Goal: Task Accomplishment & Management: Manage account settings

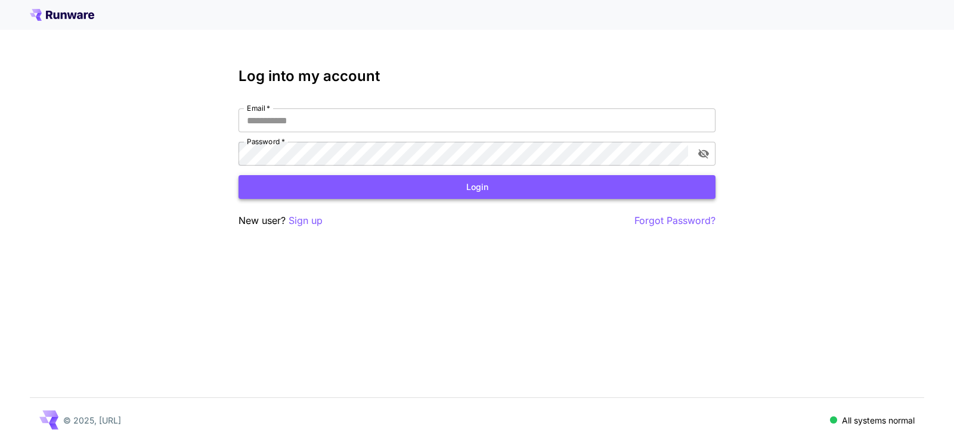
type input "**********"
click at [458, 187] on button "Login" at bounding box center [476, 187] width 477 height 24
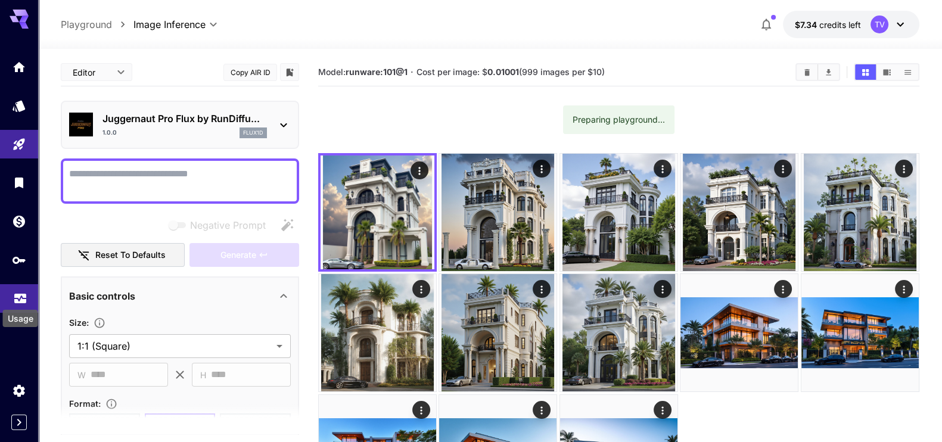
click at [21, 298] on icon "Usage" at bounding box center [20, 297] width 12 height 6
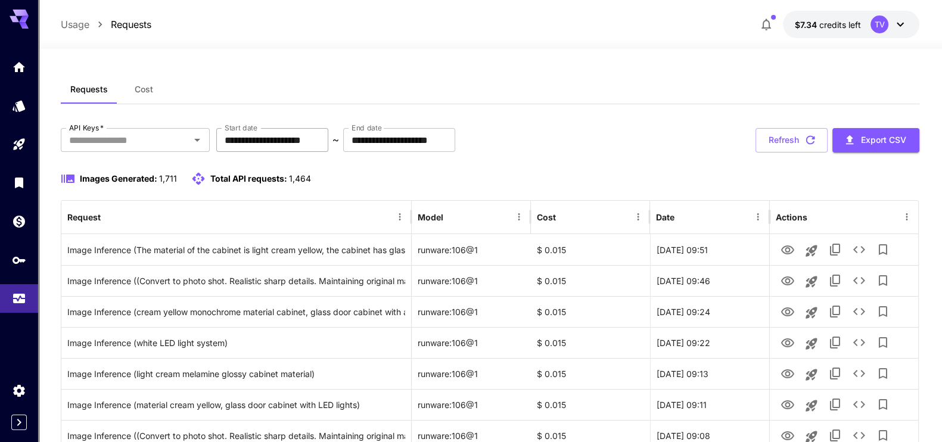
click at [328, 144] on input "**********" at bounding box center [272, 140] width 112 height 24
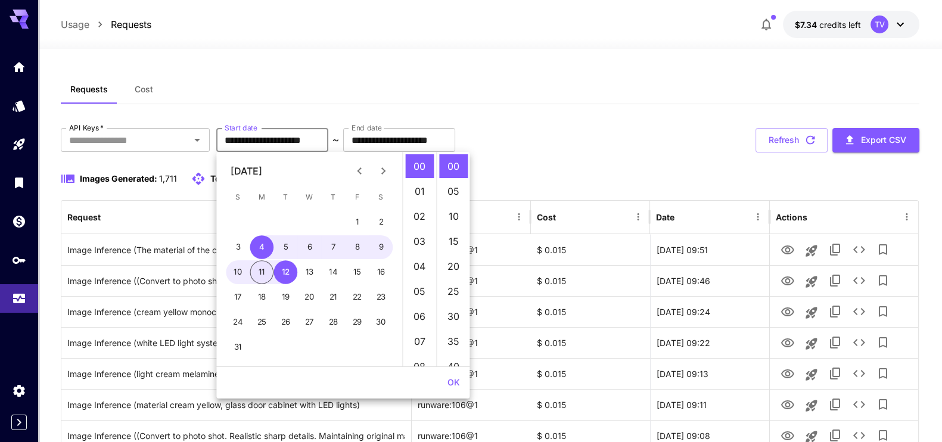
click at [257, 275] on button "11" at bounding box center [262, 272] width 24 height 24
type input "**********"
click at [458, 379] on button "OK" at bounding box center [454, 383] width 22 height 22
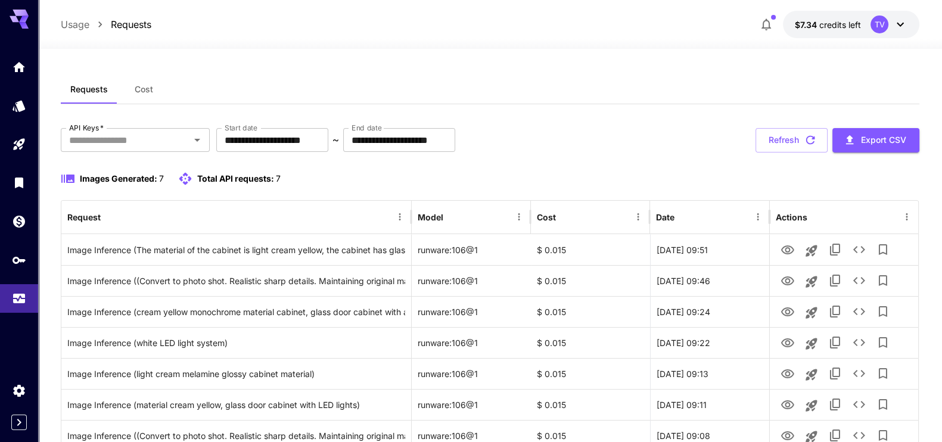
scroll to position [76, 0]
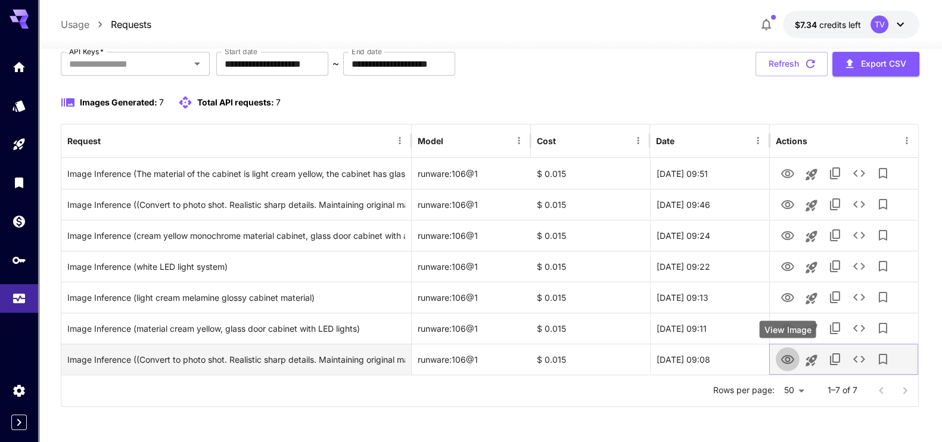
click at [781, 358] on icon "View Image" at bounding box center [788, 360] width 14 height 14
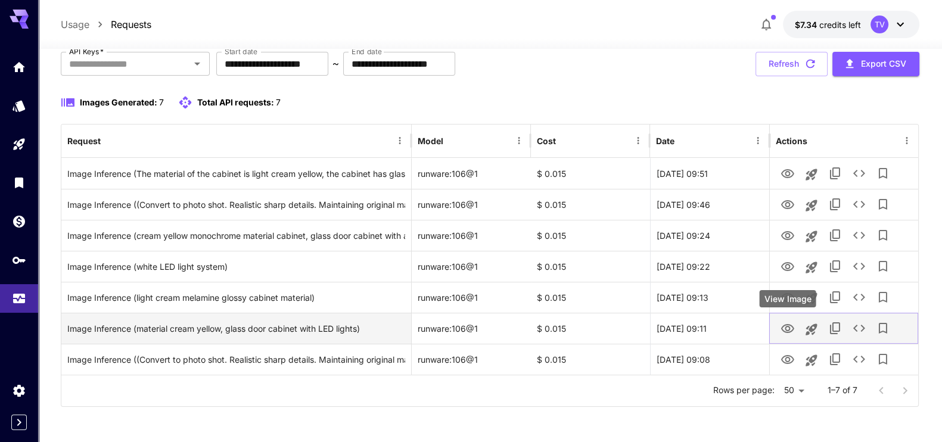
click at [790, 325] on icon "View Image" at bounding box center [788, 329] width 14 height 14
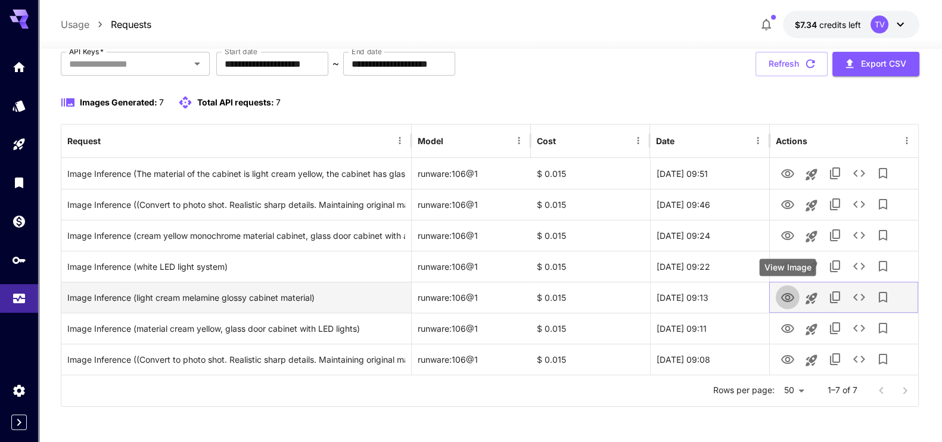
click at [788, 294] on icon "View Image" at bounding box center [788, 298] width 14 height 14
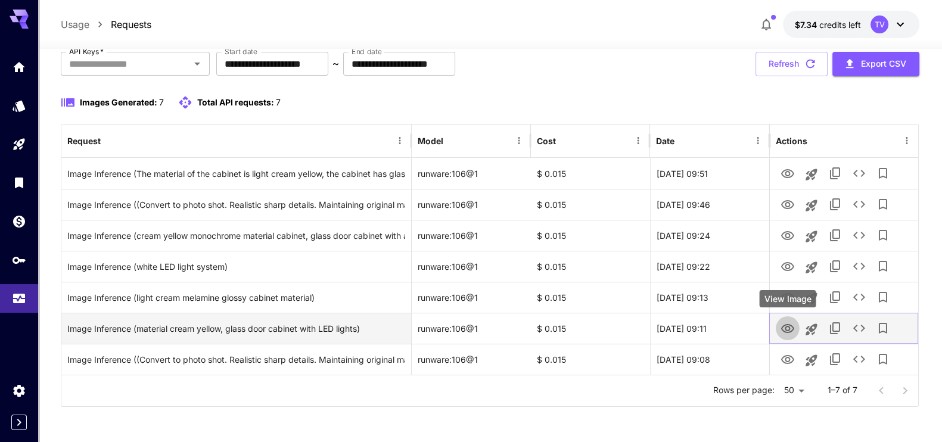
click at [785, 329] on icon "View Image" at bounding box center [787, 328] width 13 height 9
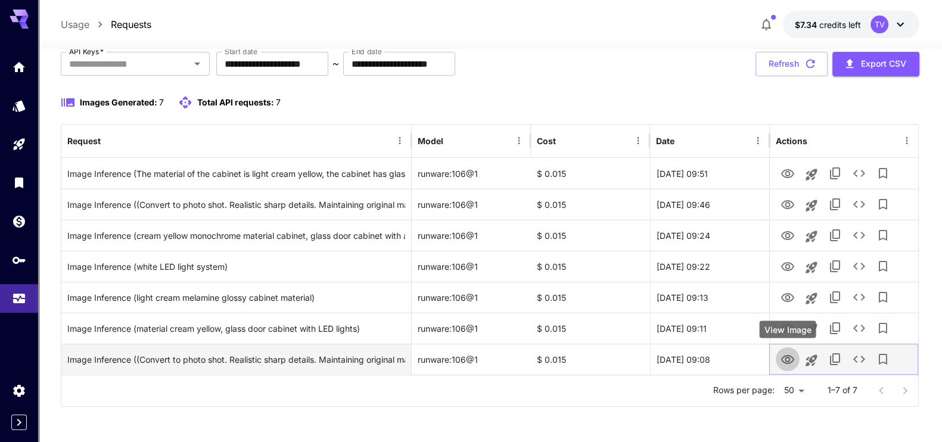
click at [785, 359] on icon "View Image" at bounding box center [787, 359] width 13 height 9
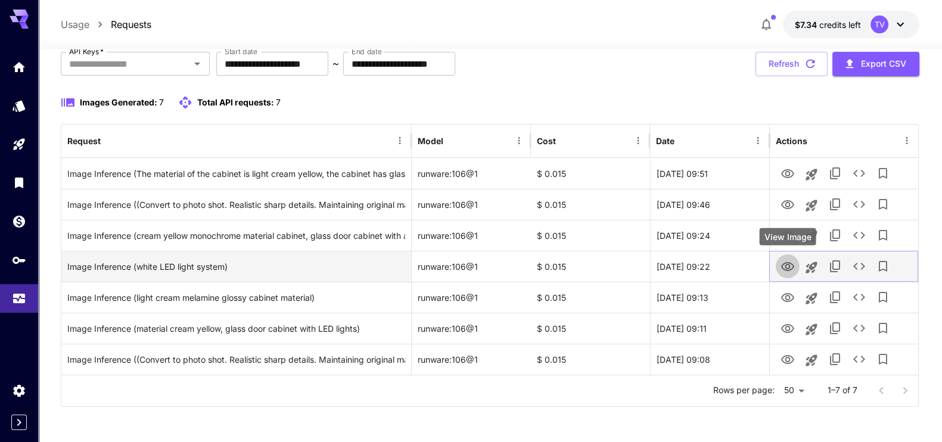
click at [788, 266] on icon "View Image" at bounding box center [788, 267] width 14 height 14
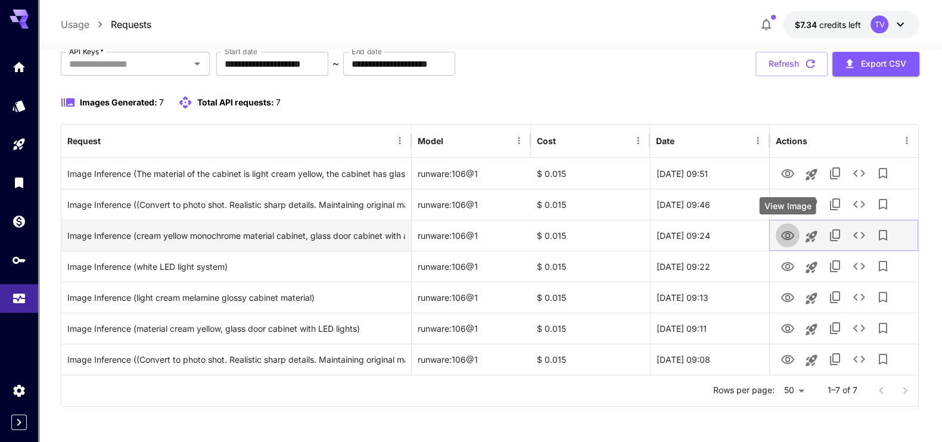
click at [790, 229] on icon "View Image" at bounding box center [788, 236] width 14 height 14
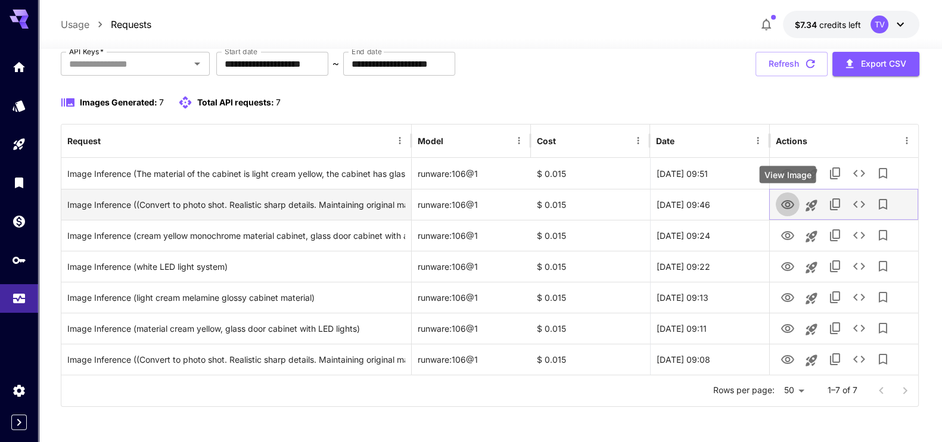
click at [783, 201] on icon "View Image" at bounding box center [787, 204] width 13 height 9
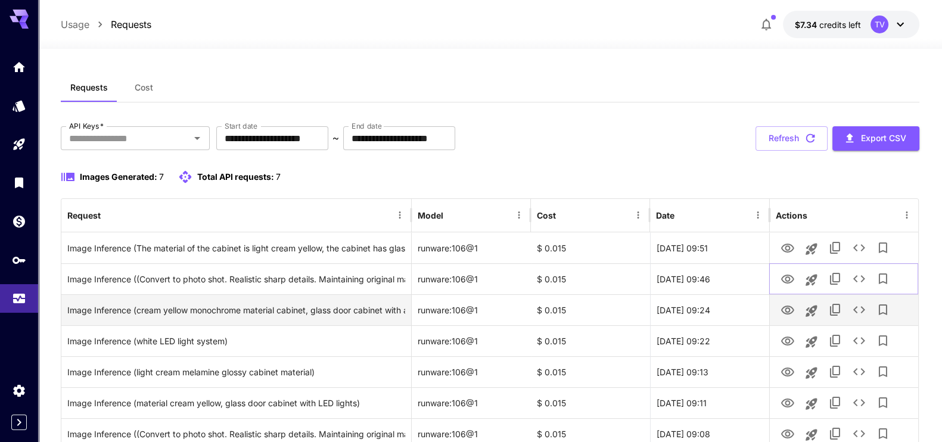
scroll to position [0, 0]
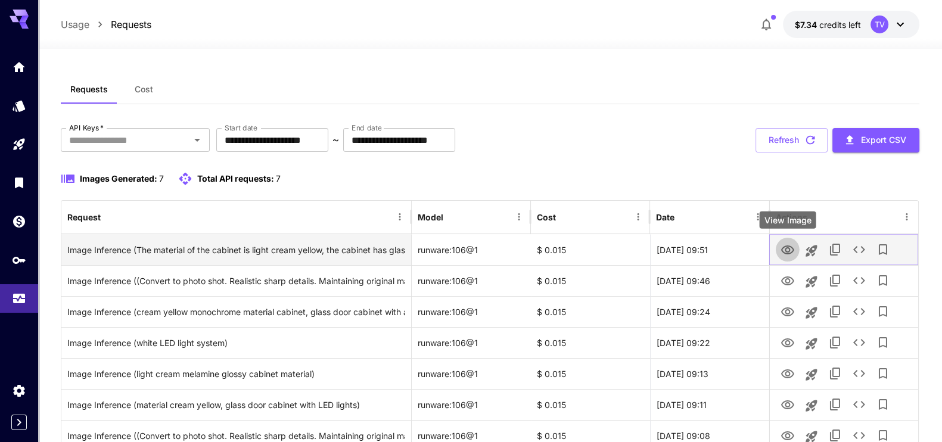
click at [788, 247] on icon "View Image" at bounding box center [787, 250] width 13 height 9
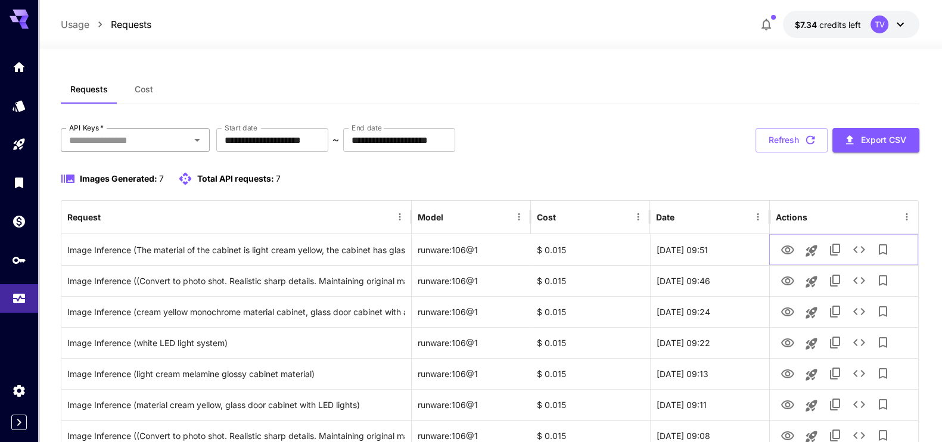
click at [189, 148] on div at bounding box center [196, 140] width 15 height 17
click at [197, 133] on icon "Open" at bounding box center [197, 140] width 14 height 14
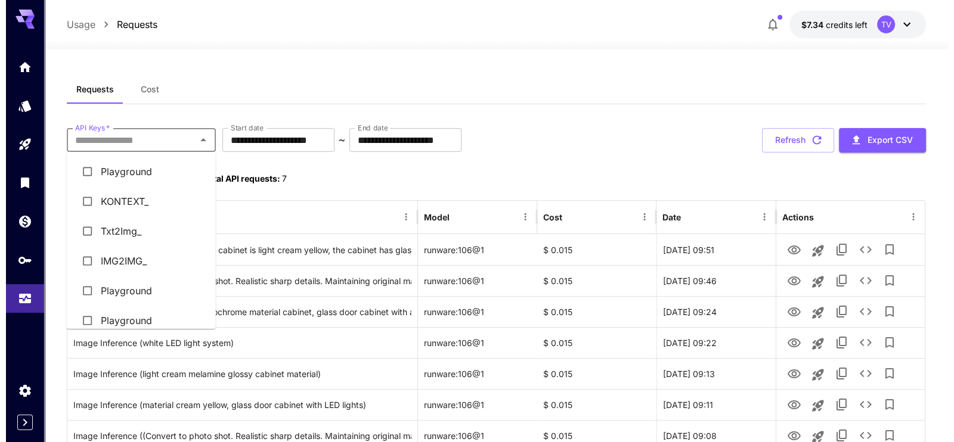
scroll to position [41, 0]
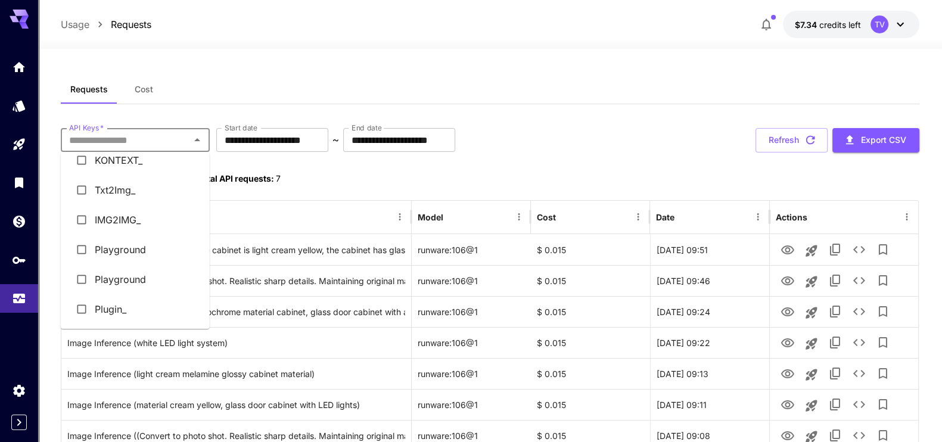
click at [113, 313] on li "Plugin_" at bounding box center [135, 309] width 149 height 30
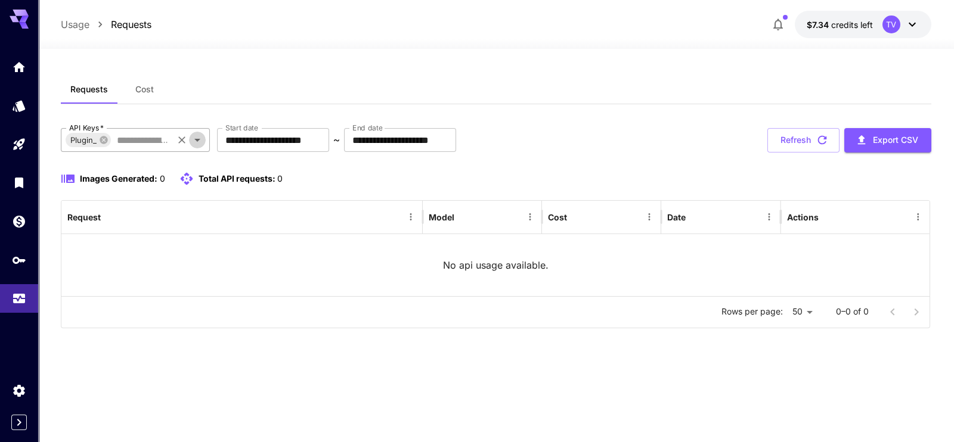
click at [198, 135] on icon "Open" at bounding box center [197, 140] width 14 height 14
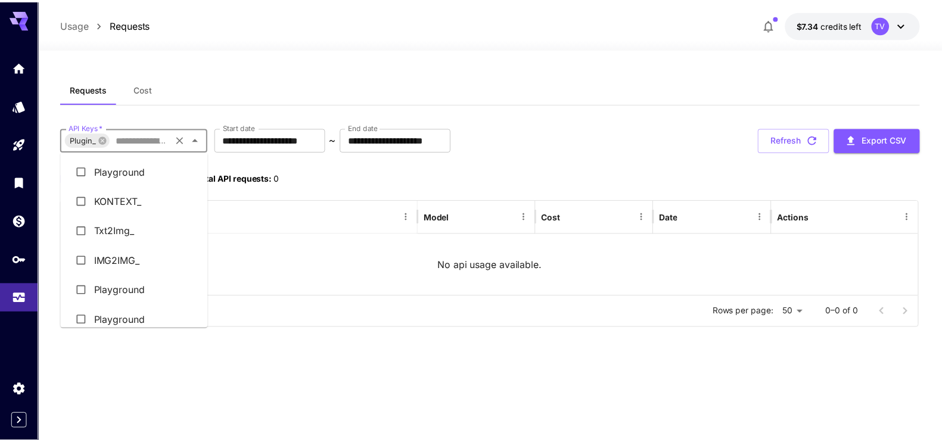
scroll to position [36, 0]
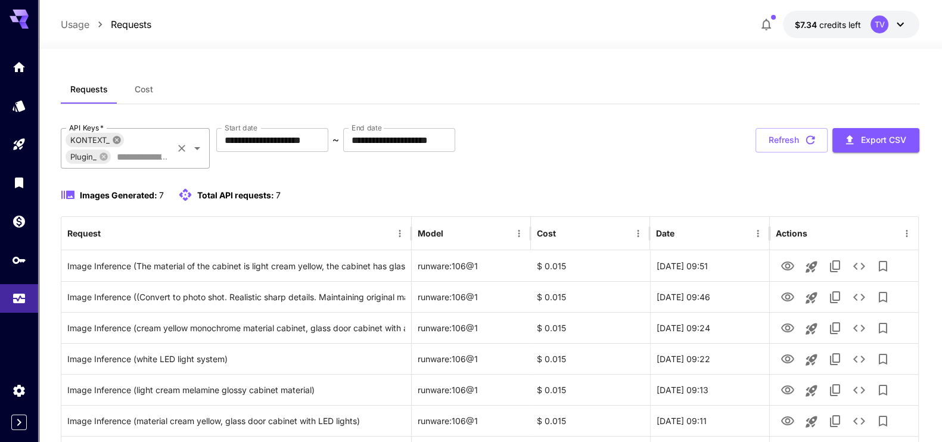
click at [115, 139] on icon at bounding box center [117, 140] width 8 height 8
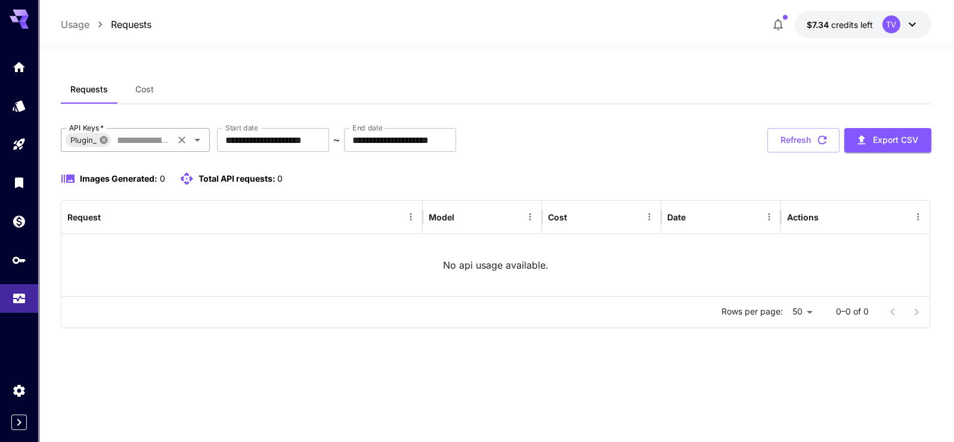
click at [104, 141] on icon at bounding box center [104, 140] width 8 height 8
click at [151, 136] on input "API Keys   *" at bounding box center [125, 140] width 122 height 17
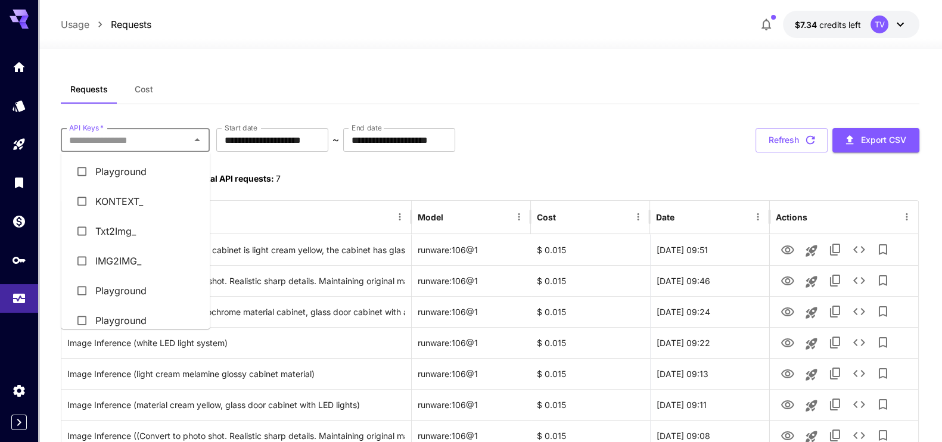
scroll to position [41, 0]
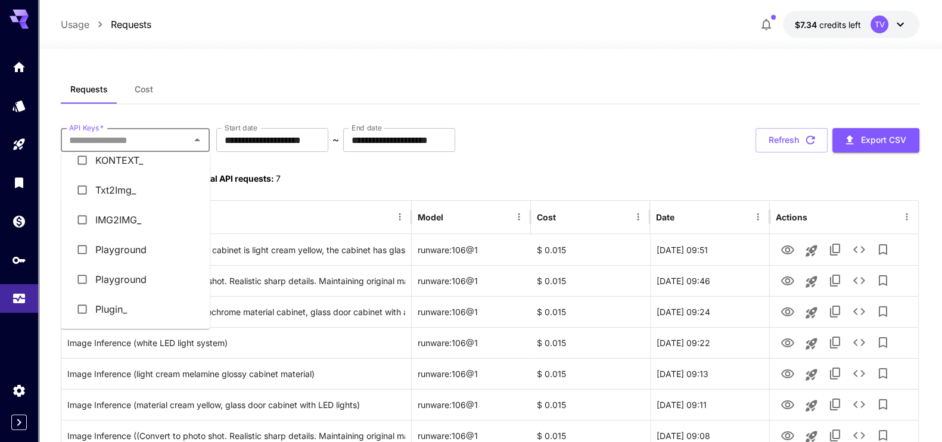
click at [537, 174] on div "Images Generated: 7 Total API requests: 7" at bounding box center [490, 179] width 859 height 14
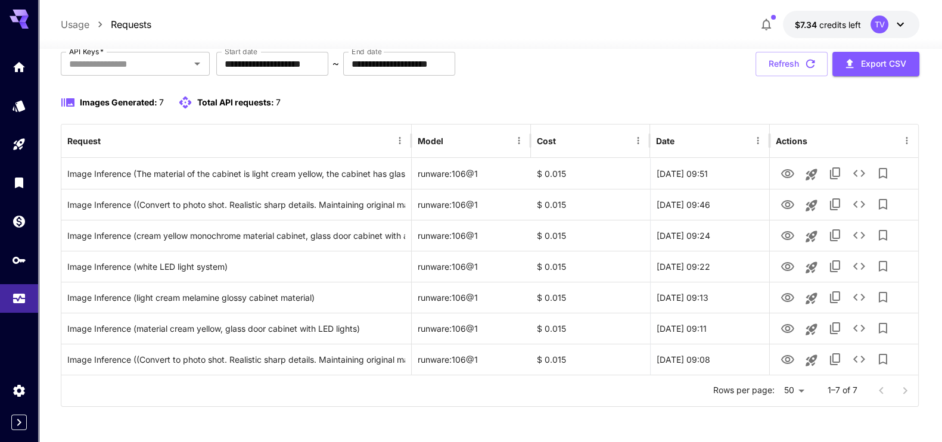
scroll to position [0, 0]
